Goal: Task Accomplishment & Management: Complete application form

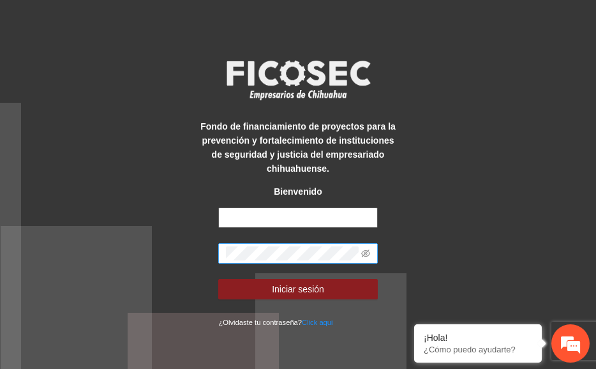
type input "**********"
click at [218, 279] on button "Iniciar sesión" at bounding box center [297, 289] width 159 height 20
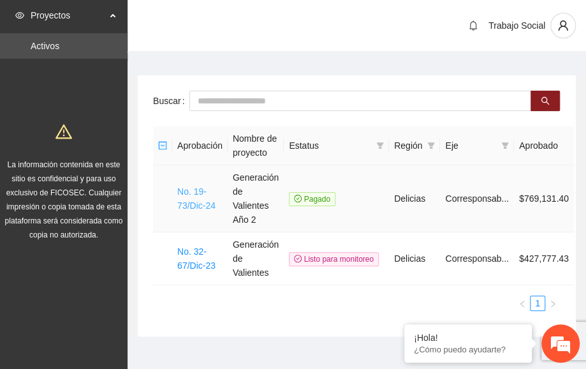
click at [184, 210] on link "No. 19-73/Dic-24" at bounding box center [196, 198] width 38 height 24
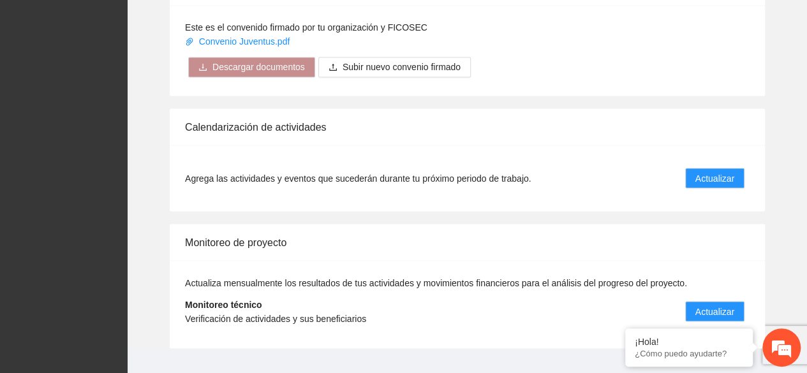
scroll to position [1118, 0]
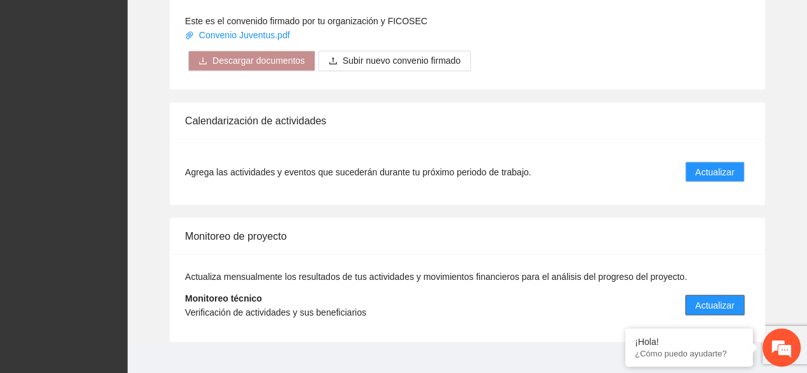
click at [595, 298] on span "Actualizar" at bounding box center [714, 305] width 39 height 14
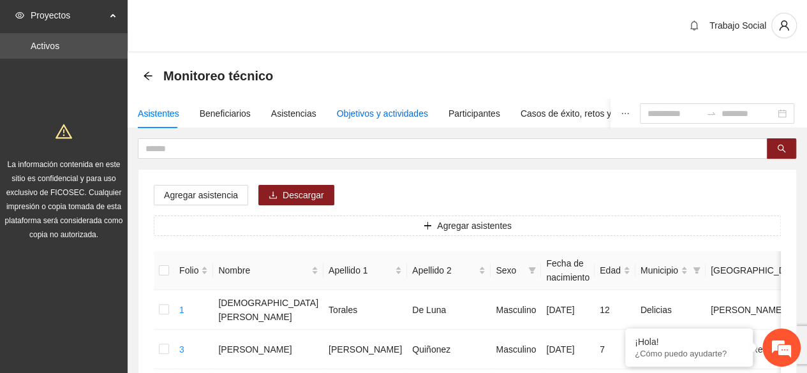
click at [387, 107] on div "Objetivos y actividades" at bounding box center [382, 114] width 91 height 14
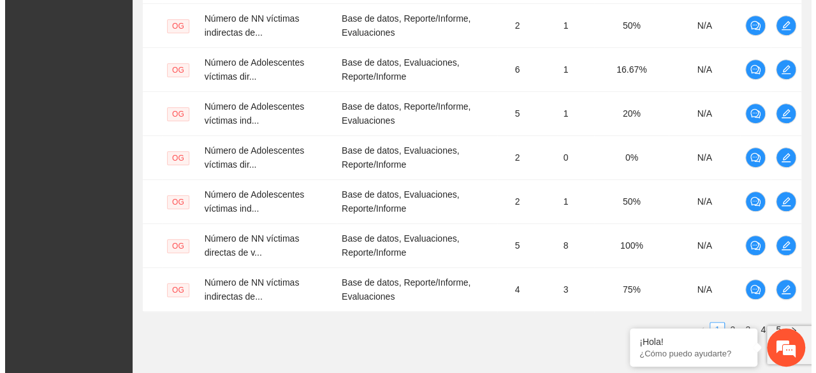
scroll to position [499, 0]
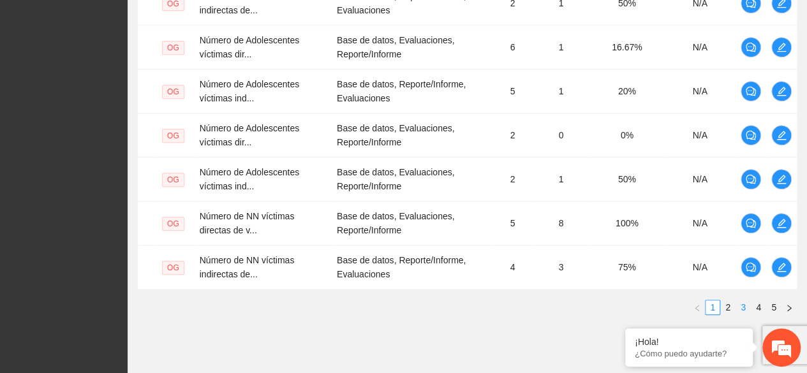
click at [595, 303] on link "3" at bounding box center [743, 307] width 14 height 14
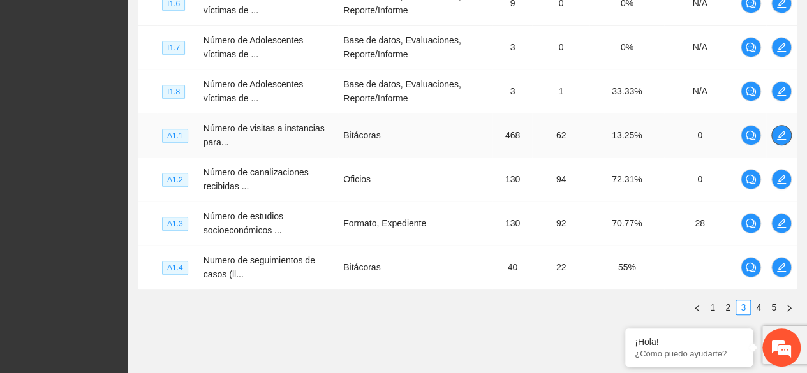
click at [595, 131] on icon "edit" at bounding box center [781, 135] width 10 height 10
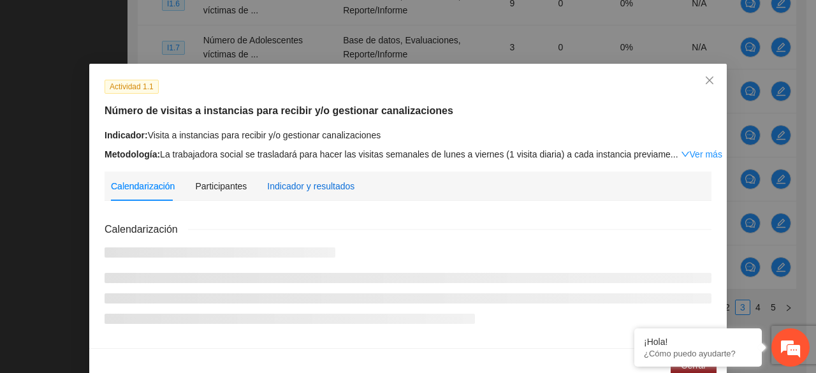
click at [282, 184] on div "Indicador y resultados" at bounding box center [310, 186] width 87 height 14
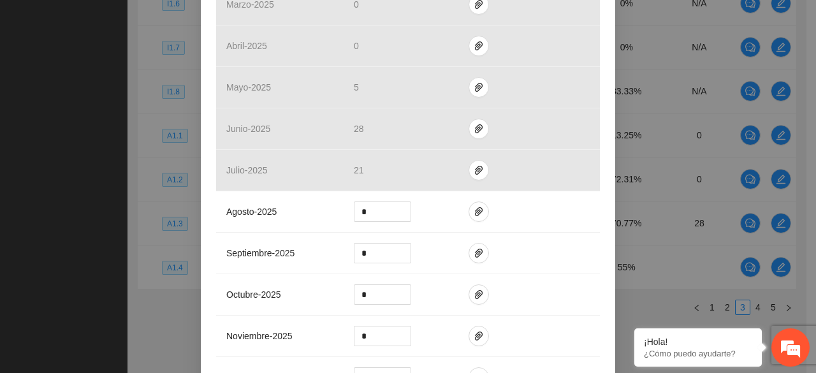
scroll to position [399, 0]
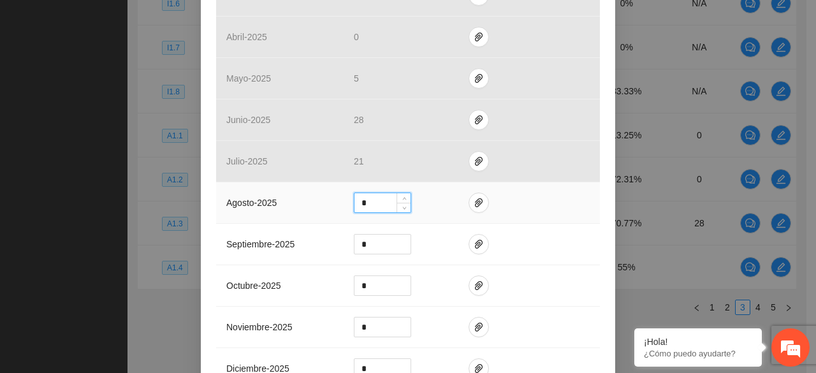
click at [385, 202] on input "*" at bounding box center [383, 202] width 56 height 19
type input "*"
type input "**"
click at [474, 198] on icon "paper-clip" at bounding box center [479, 203] width 10 height 10
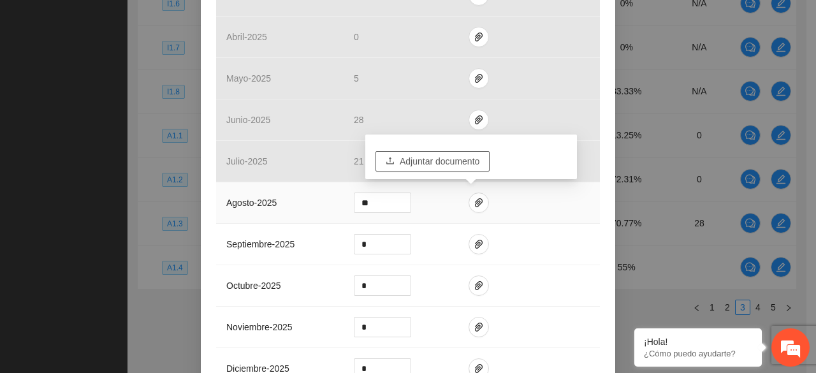
click at [418, 166] on span "Adjuntar documento" at bounding box center [440, 161] width 80 height 14
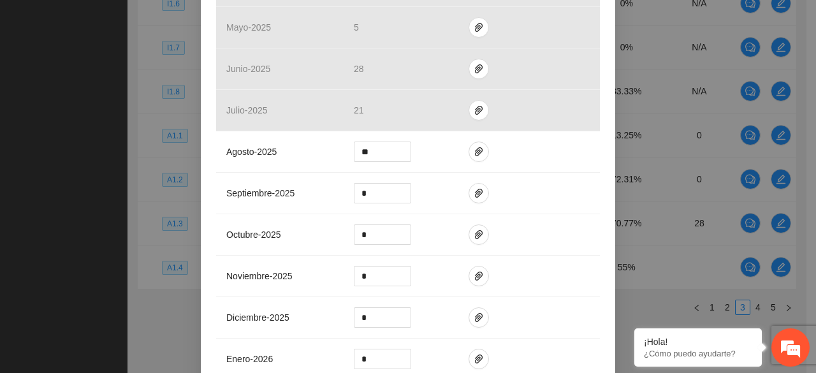
scroll to position [476, 0]
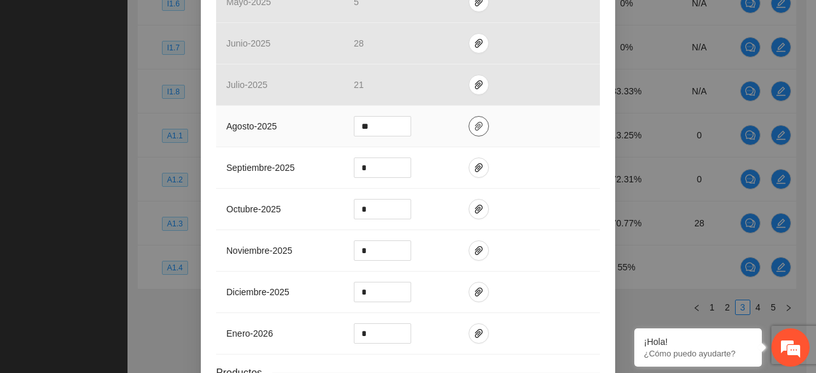
click at [474, 124] on icon "paper-clip" at bounding box center [479, 126] width 10 height 10
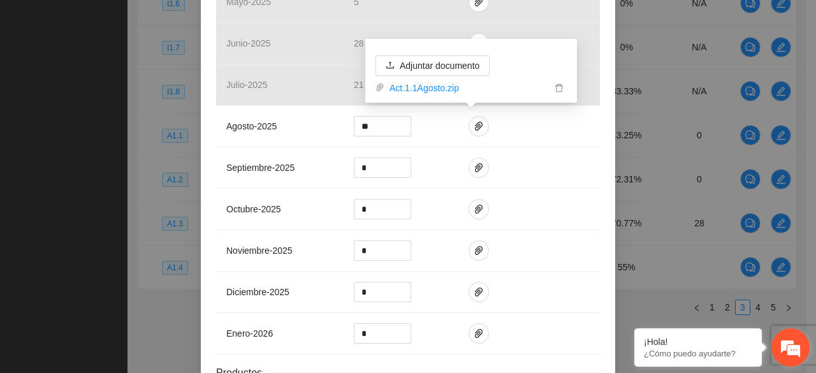
click at [595, 366] on div "¡Hola! ¿Cómo puedo ayudarte?" at bounding box center [791, 347] width 38 height 38
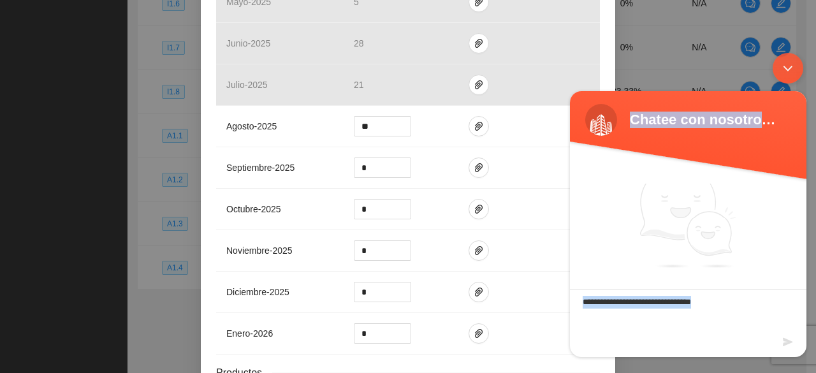
click at [595, 98] on body "Chatee con nosotros ahora Estamos en línea." at bounding box center [688, 204] width 249 height 317
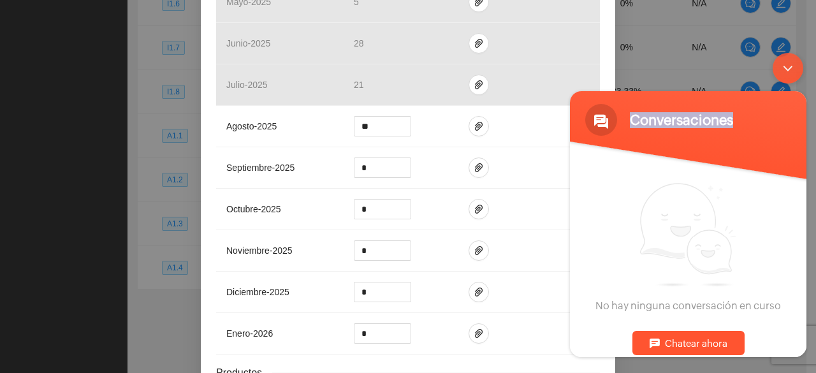
click at [595, 252] on body "Conversaciones Estamos en línea. No hay ninguna conversación en curso Chatear a…" at bounding box center [688, 204] width 249 height 317
click at [595, 356] on body "Conversaciones Estamos en línea. No hay ninguna conversación en curso Chatear a…" at bounding box center [688, 204] width 249 height 317
click at [595, 366] on div "¡Hola! ¿Cómo puedo ayudarte?" at bounding box center [791, 347] width 38 height 38
click at [595, 74] on div "Minimizar ventana de chat en vivo" at bounding box center [788, 67] width 31 height 31
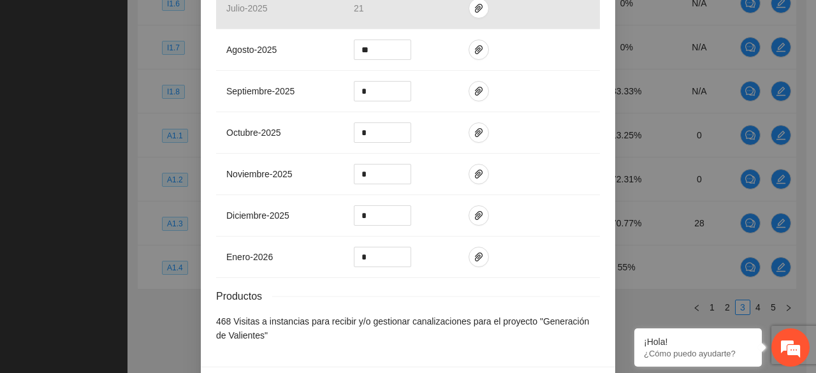
scroll to position [578, 0]
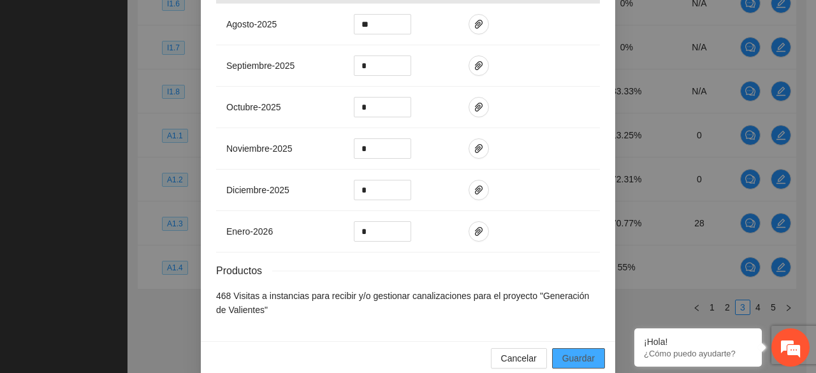
click at [556, 348] on button "Guardar" at bounding box center [578, 358] width 53 height 20
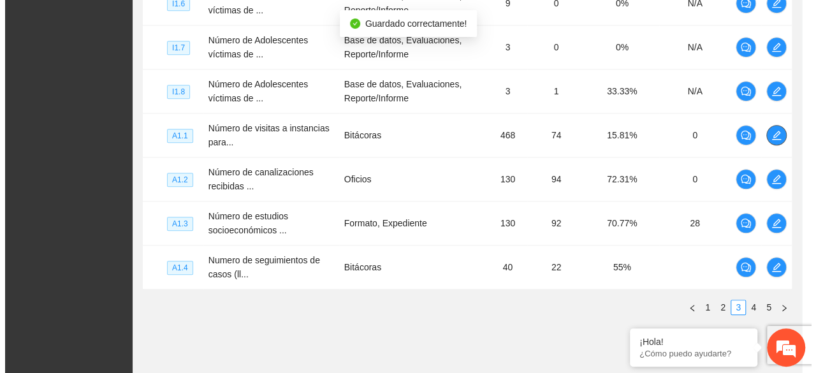
scroll to position [0, 0]
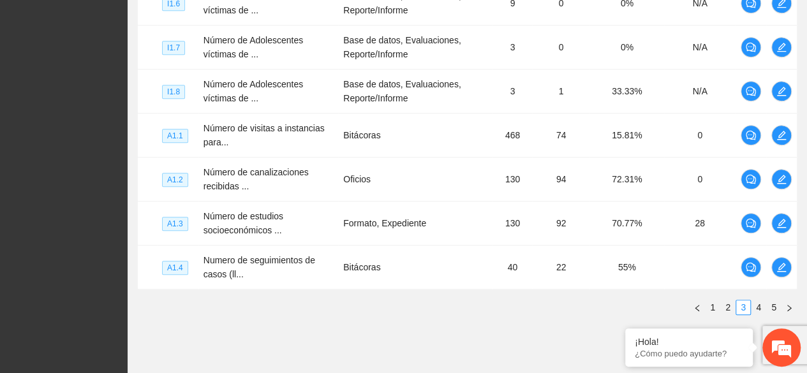
click at [595, 174] on icon "edit" at bounding box center [781, 179] width 10 height 10
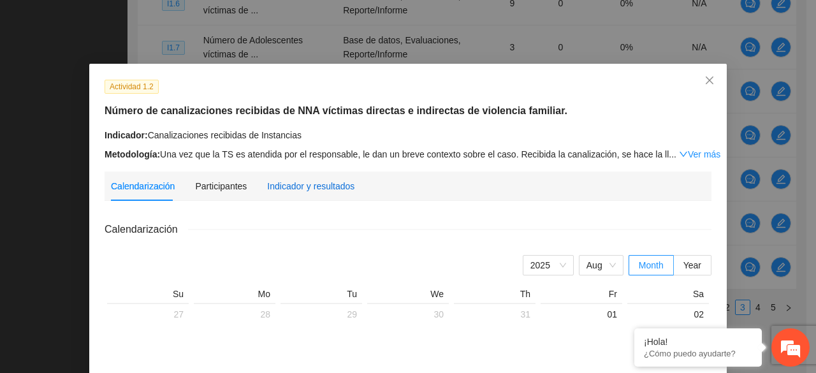
click at [322, 189] on div "Indicador y resultados" at bounding box center [310, 186] width 87 height 14
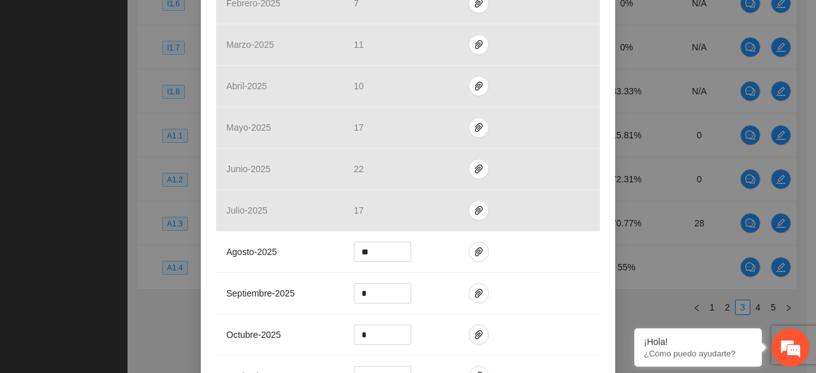
scroll to position [417, 0]
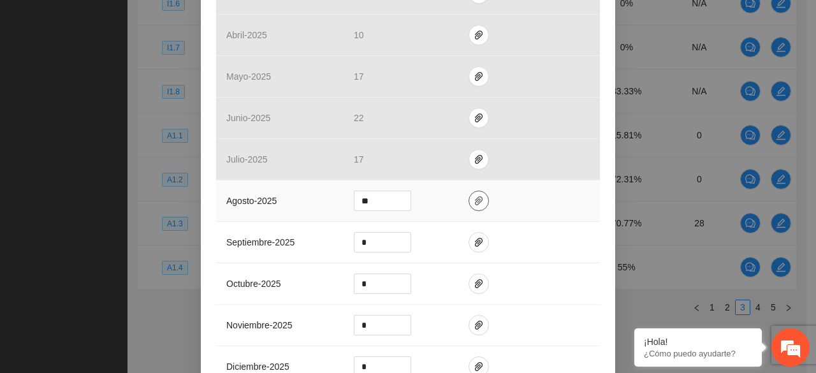
click at [475, 201] on icon "paper-clip" at bounding box center [479, 200] width 8 height 9
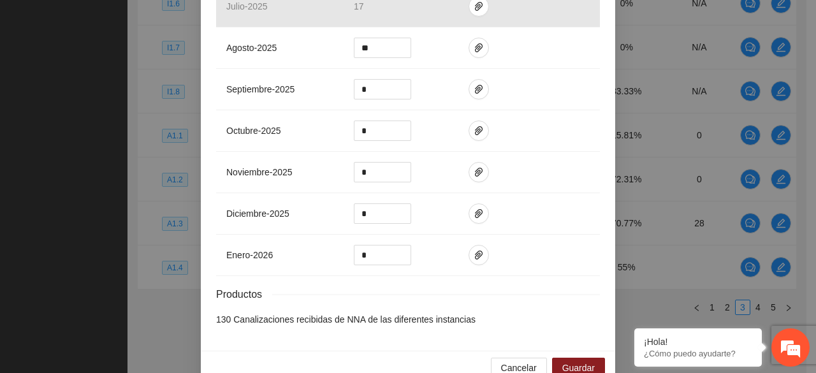
scroll to position [593, 0]
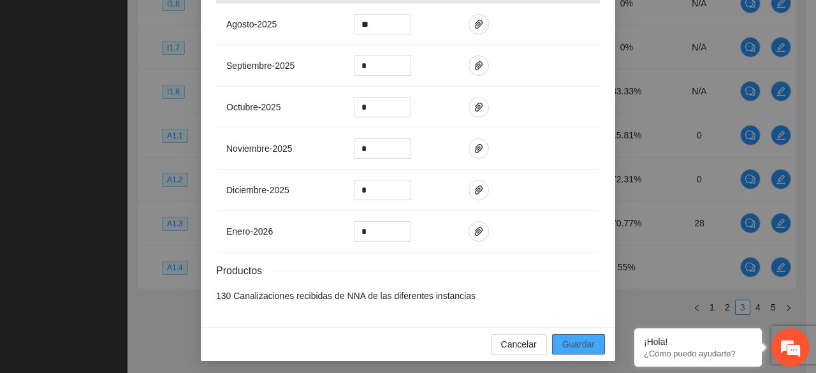
click at [576, 344] on span "Guardar" at bounding box center [579, 344] width 33 height 14
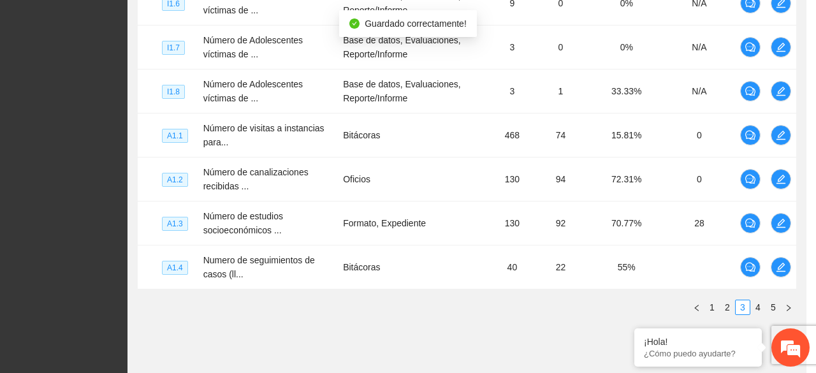
scroll to position [529, 0]
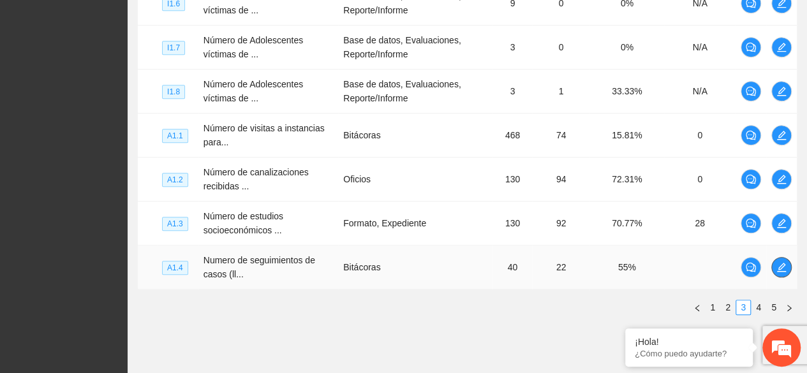
click at [595, 263] on icon "edit" at bounding box center [781, 267] width 9 height 9
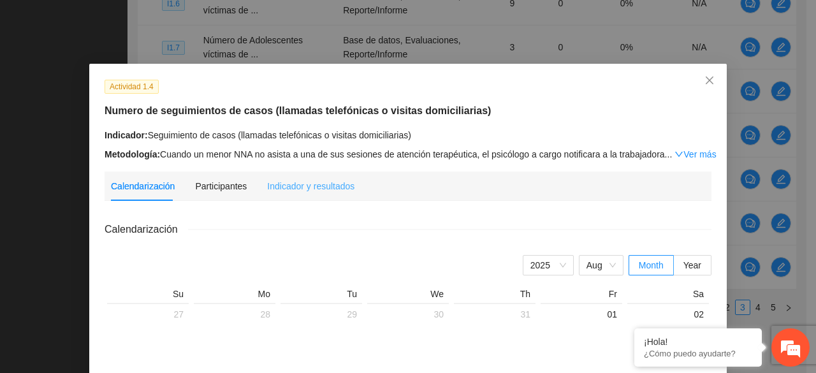
click at [269, 177] on div "Indicador y resultados" at bounding box center [310, 186] width 87 height 29
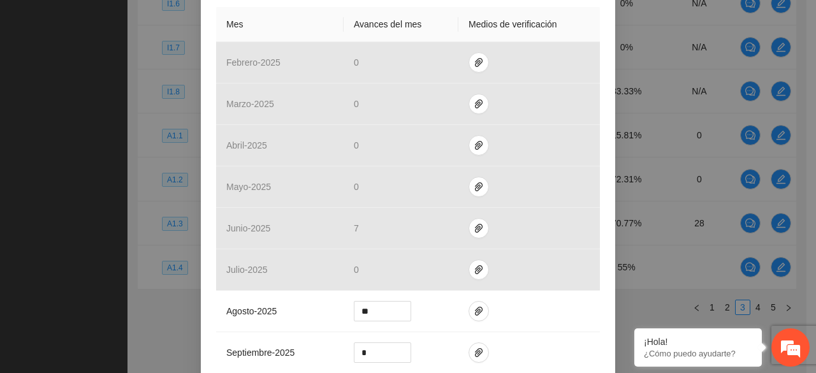
scroll to position [332, 0]
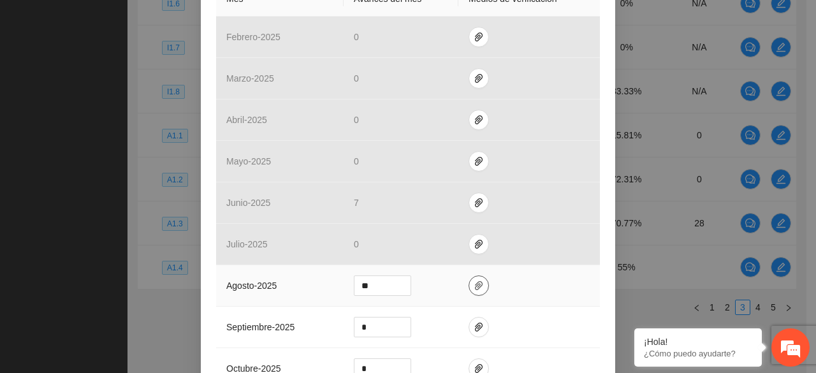
click at [469, 281] on span "paper-clip" at bounding box center [478, 286] width 19 height 10
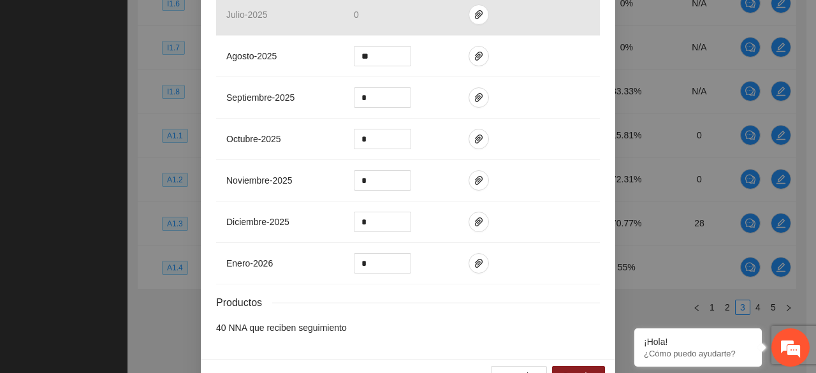
scroll to position [578, 0]
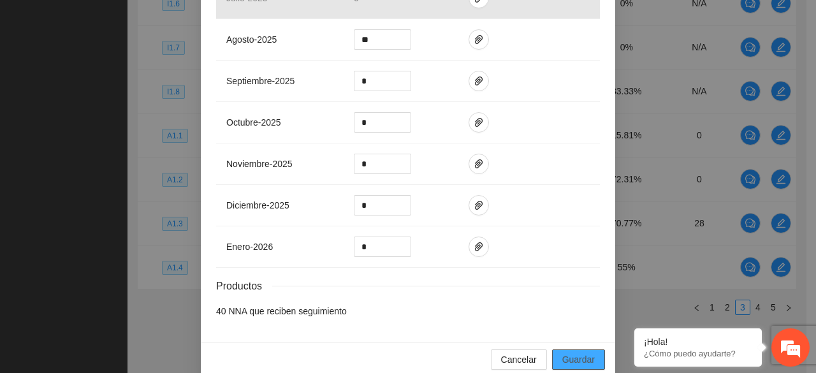
click at [579, 353] on span "Guardar" at bounding box center [579, 360] width 33 height 14
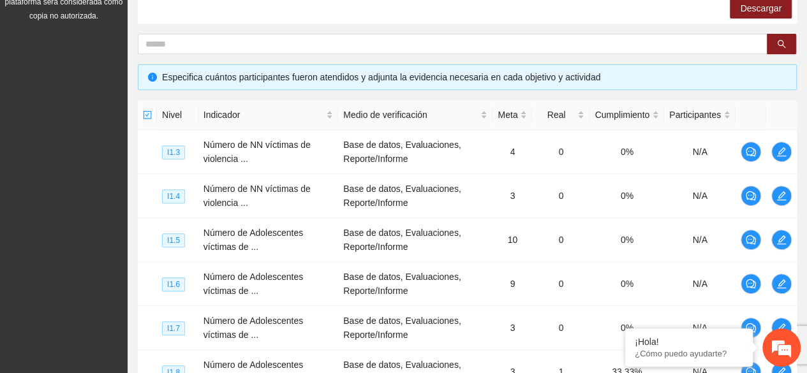
scroll to position [193, 0]
